Goal: Check status: Check status

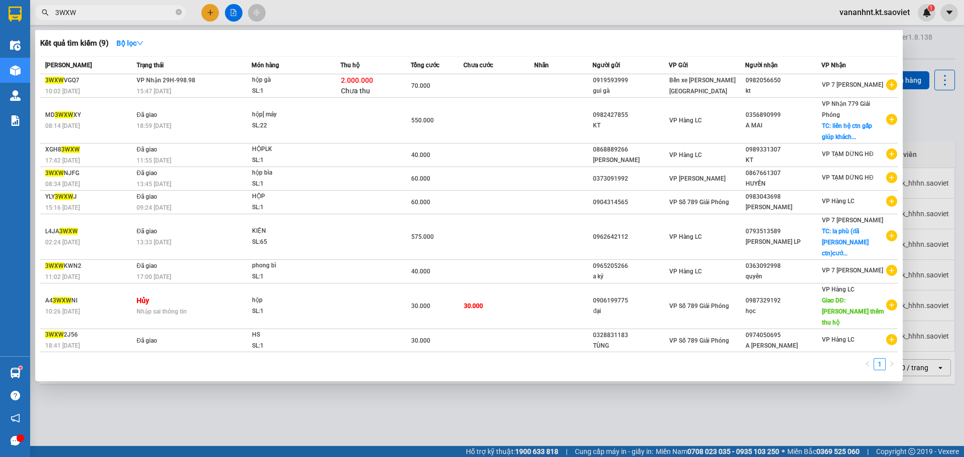
click at [56, 10] on input "3WXW" at bounding box center [114, 12] width 118 height 11
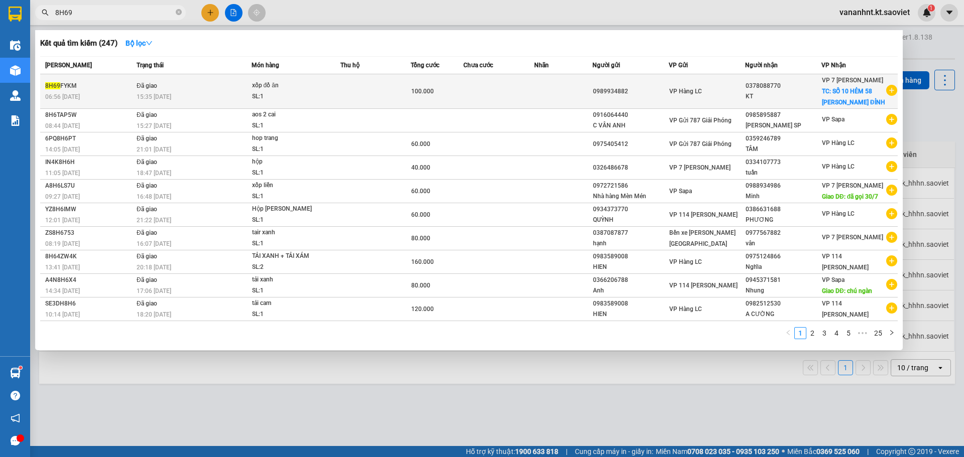
type input "8H69"
click at [213, 88] on td "Đã giao 15:35 [DATE]" at bounding box center [192, 91] width 117 height 35
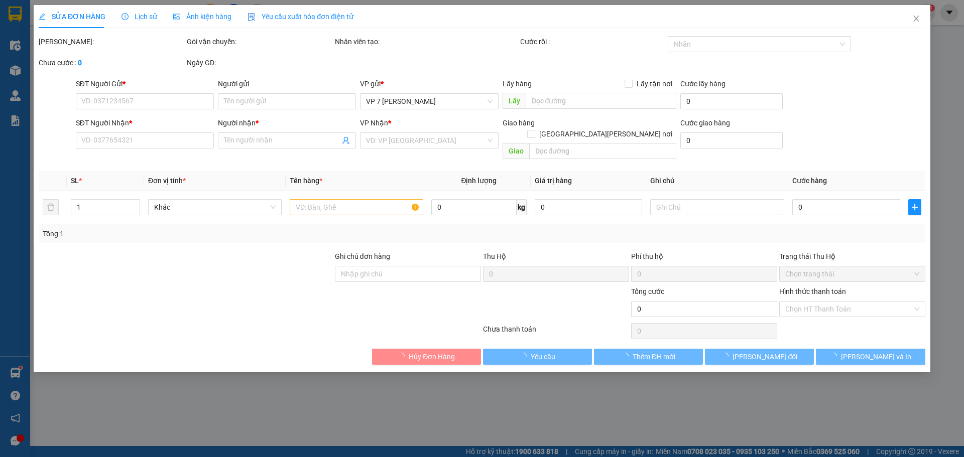
type input "0989934882"
type input "0378088770"
type input "KT"
checkbox input "true"
type input "SỐ 10 HẺM 58 [PERSON_NAME] ĐỈNH"
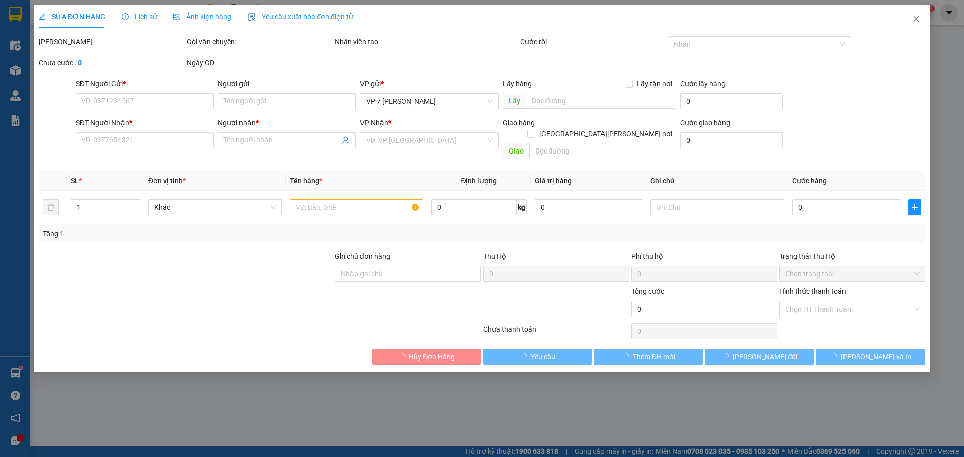
type input "60.000"
type input "100.000"
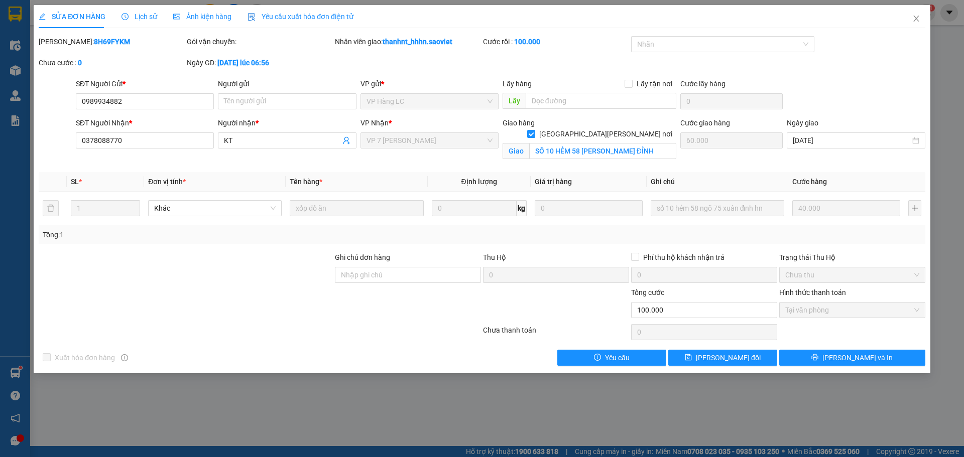
click at [94, 42] on b "8H69FYKM" at bounding box center [112, 42] width 36 height 8
copy b "8H69FYKM"
